Goal: Navigation & Orientation: Find specific page/section

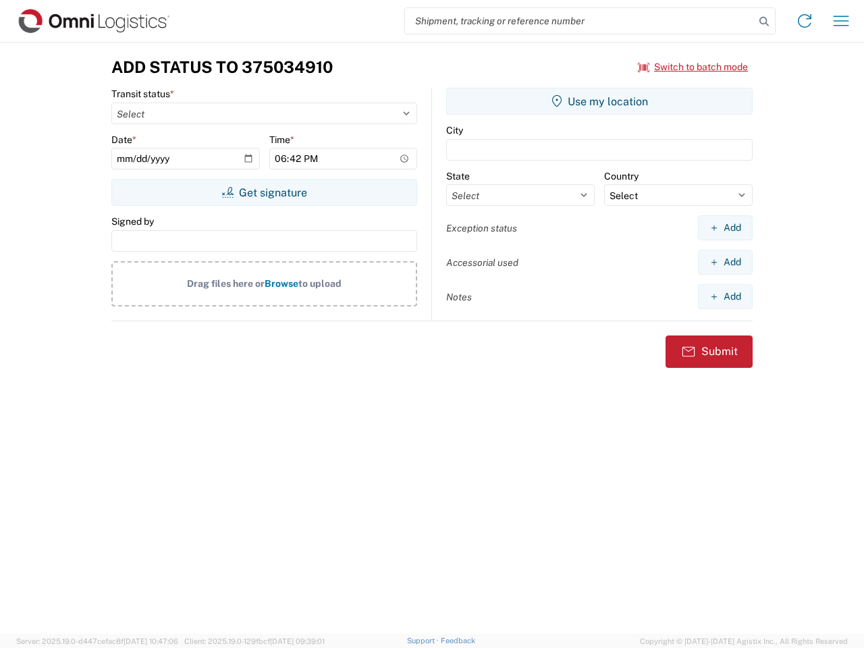
click at [580, 21] on input "search" at bounding box center [580, 21] width 350 height 26
click at [764, 22] on icon at bounding box center [763, 21] width 19 height 19
click at [804, 21] on icon at bounding box center [805, 21] width 22 height 22
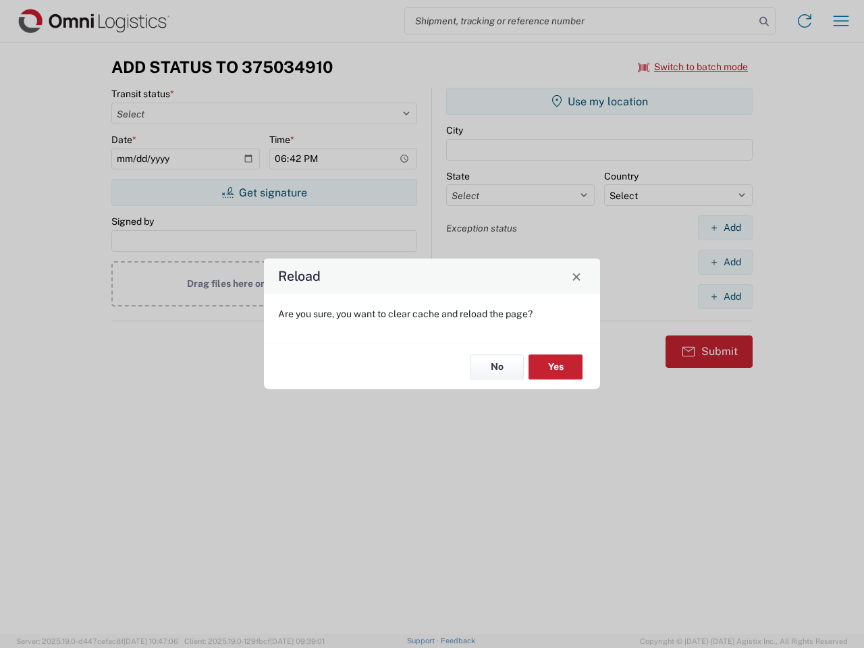
click at [841, 21] on div "Reload Are you sure, you want to clear cache and reload the page? No Yes" at bounding box center [432, 324] width 864 height 648
click at [693, 67] on div "Reload Are you sure, you want to clear cache and reload the page? No Yes" at bounding box center [432, 324] width 864 height 648
click at [264, 192] on div "Reload Are you sure, you want to clear cache and reload the page? No Yes" at bounding box center [432, 324] width 864 height 648
click at [599, 101] on div "Reload Are you sure, you want to clear cache and reload the page? No Yes" at bounding box center [432, 324] width 864 height 648
click at [725, 227] on div "Reload Are you sure, you want to clear cache and reload the page? No Yes" at bounding box center [432, 324] width 864 height 648
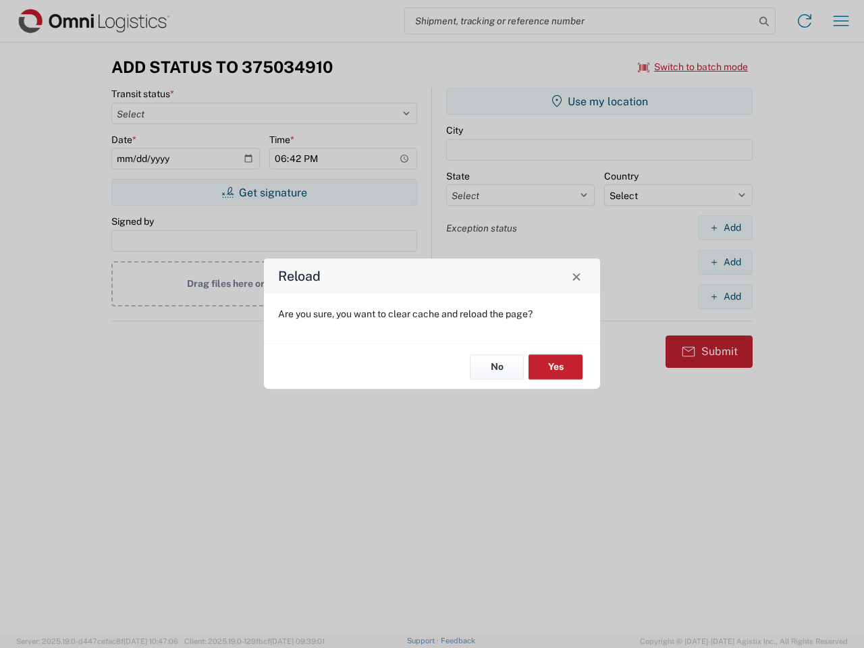
click at [725, 262] on div "Reload Are you sure, you want to clear cache and reload the page? No Yes" at bounding box center [432, 324] width 864 height 648
click at [725, 296] on div "Reload Are you sure, you want to clear cache and reload the page? No Yes" at bounding box center [432, 324] width 864 height 648
